Goal: Task Accomplishment & Management: Use online tool/utility

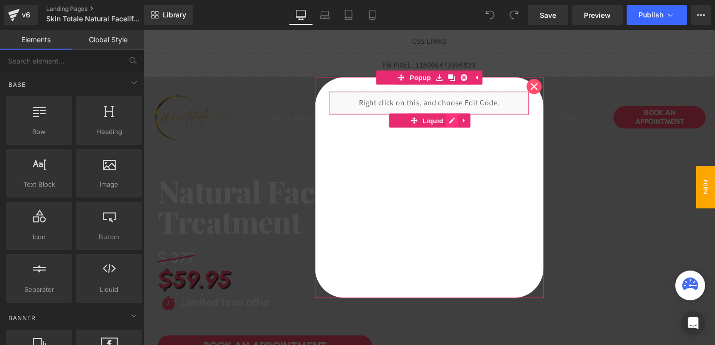
click at [466, 127] on div "Liquid" at bounding box center [444, 106] width 240 height 55
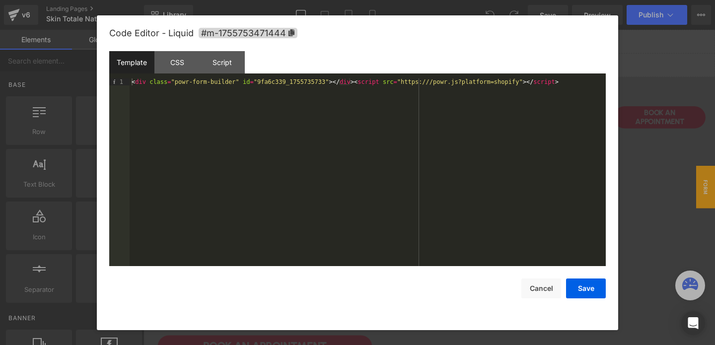
click at [280, 86] on div "< div class = "powr-form-builder" id = "9fa6c339_1755735733" > </ div > < scrip…" at bounding box center [368, 179] width 476 height 202
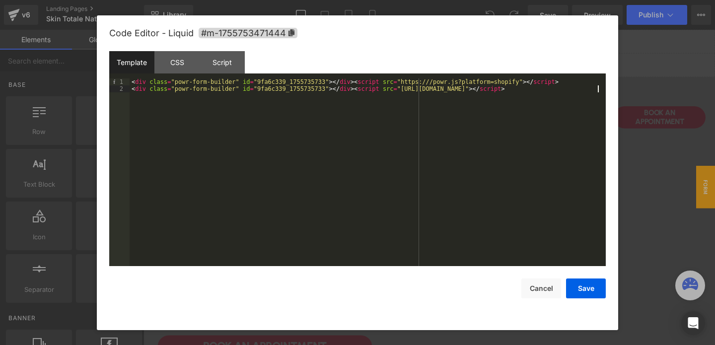
click at [542, 81] on div "< div class = "powr-form-builder" id = "9fa6c339_1755735733" > </ div > < scrip…" at bounding box center [368, 179] width 476 height 202
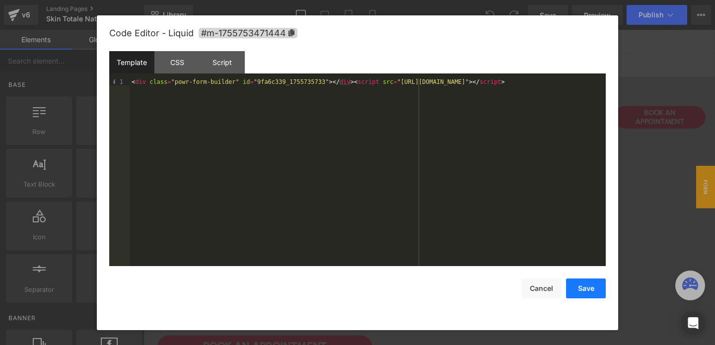
click at [583, 292] on button "Save" at bounding box center [586, 289] width 40 height 20
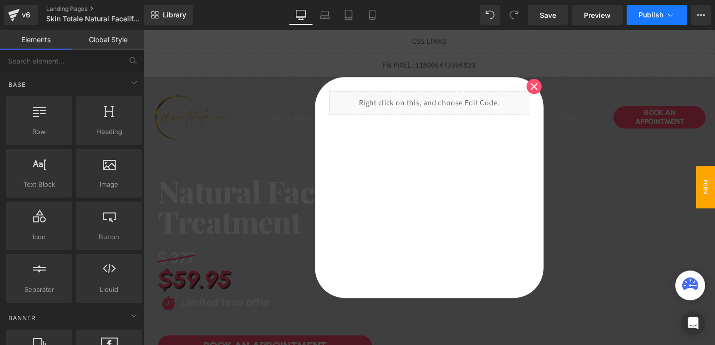
click at [644, 19] on button "Publish" at bounding box center [657, 15] width 61 height 20
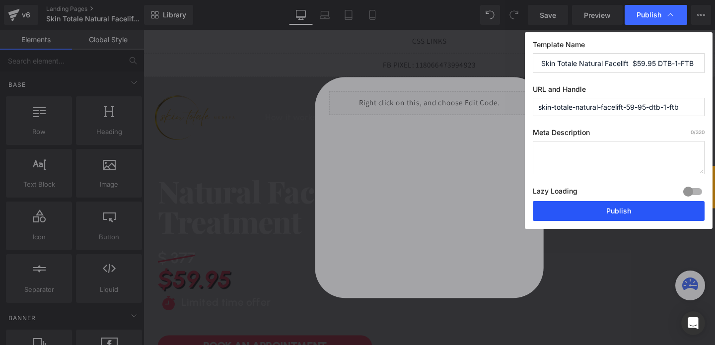
click at [612, 211] on button "Publish" at bounding box center [619, 211] width 172 height 20
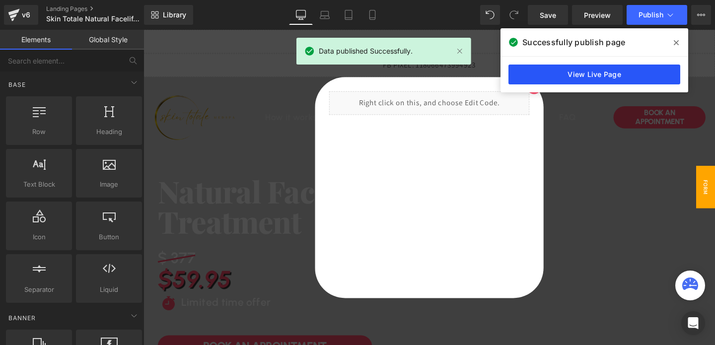
click at [557, 77] on link "View Live Page" at bounding box center [595, 75] width 172 height 20
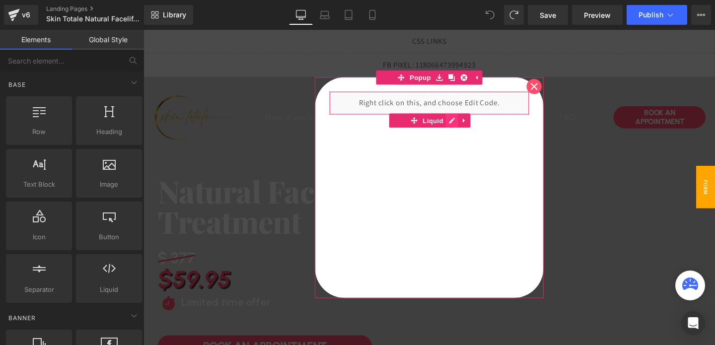
click at [468, 125] on div "Liquid" at bounding box center [444, 106] width 240 height 55
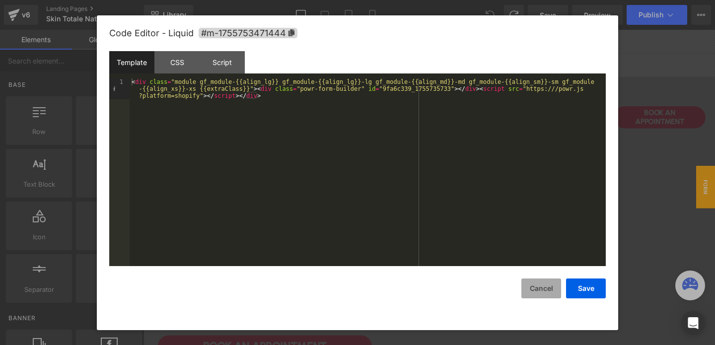
click at [551, 285] on button "Cancel" at bounding box center [542, 289] width 40 height 20
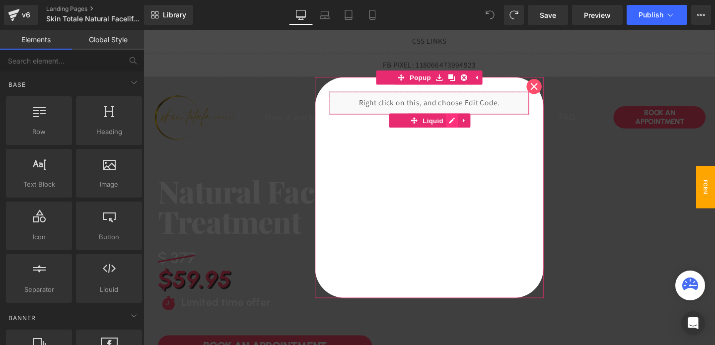
click at [465, 128] on div "Liquid" at bounding box center [444, 106] width 240 height 55
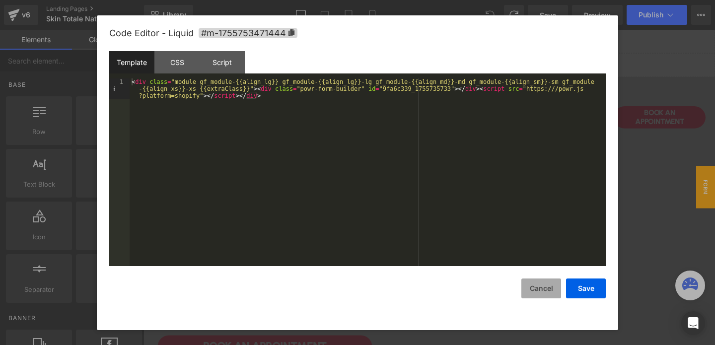
click at [547, 287] on button "Cancel" at bounding box center [542, 289] width 40 height 20
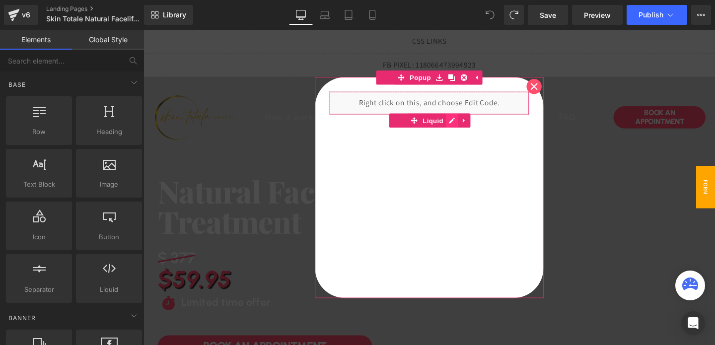
click at [470, 125] on div "Liquid" at bounding box center [444, 106] width 240 height 55
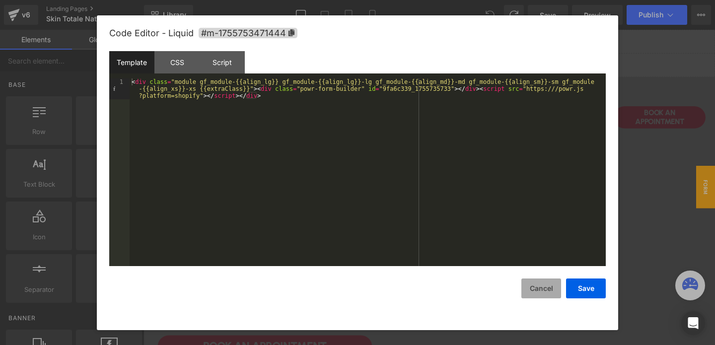
click at [536, 284] on button "Cancel" at bounding box center [542, 289] width 40 height 20
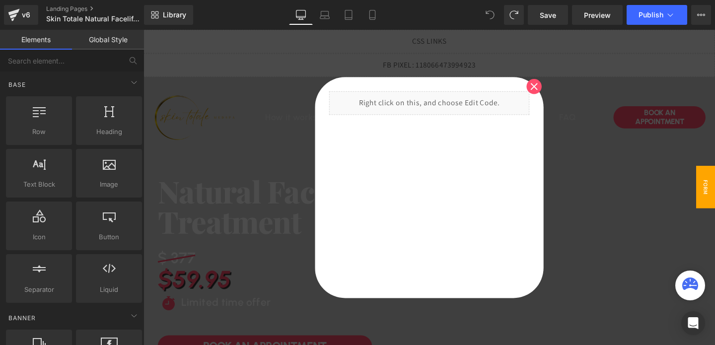
click at [490, 14] on icon at bounding box center [490, 14] width 9 height 9
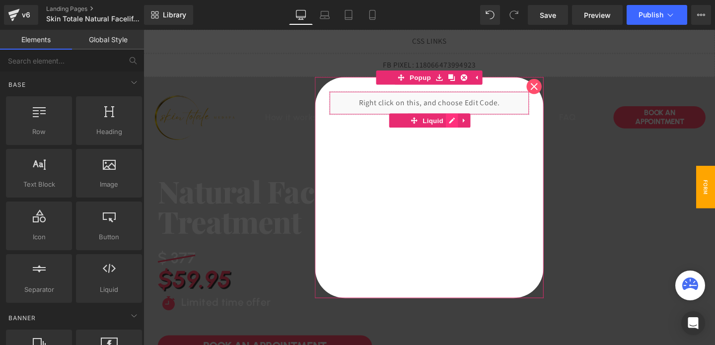
click at [464, 128] on div "Liquid" at bounding box center [444, 106] width 240 height 55
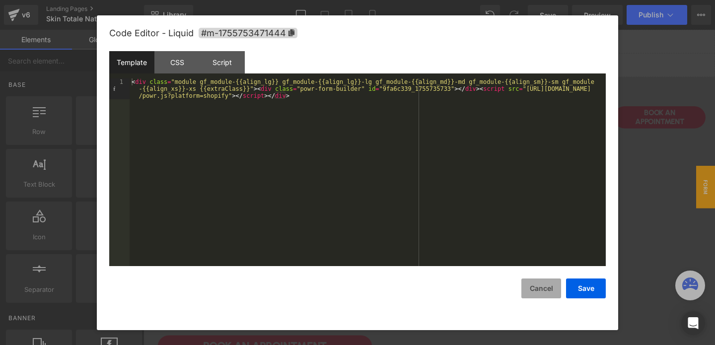
click at [547, 294] on button "Cancel" at bounding box center [542, 289] width 40 height 20
